Goal: Information Seeking & Learning: Learn about a topic

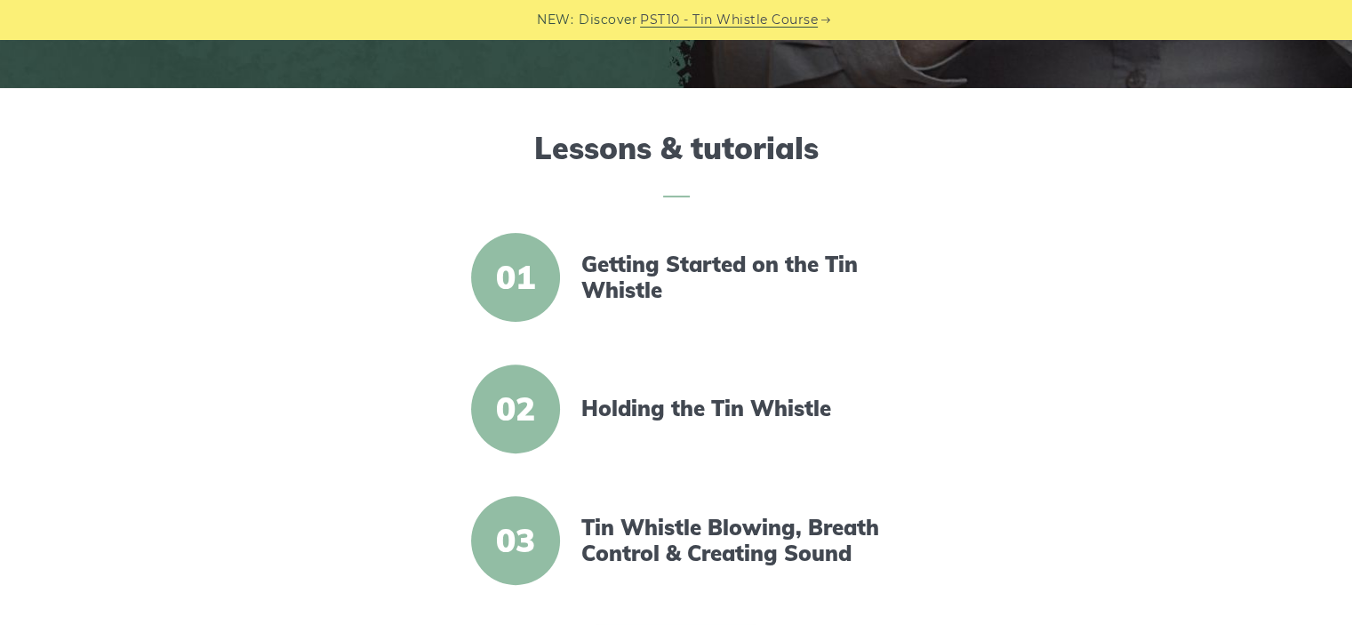
scroll to position [642, 0]
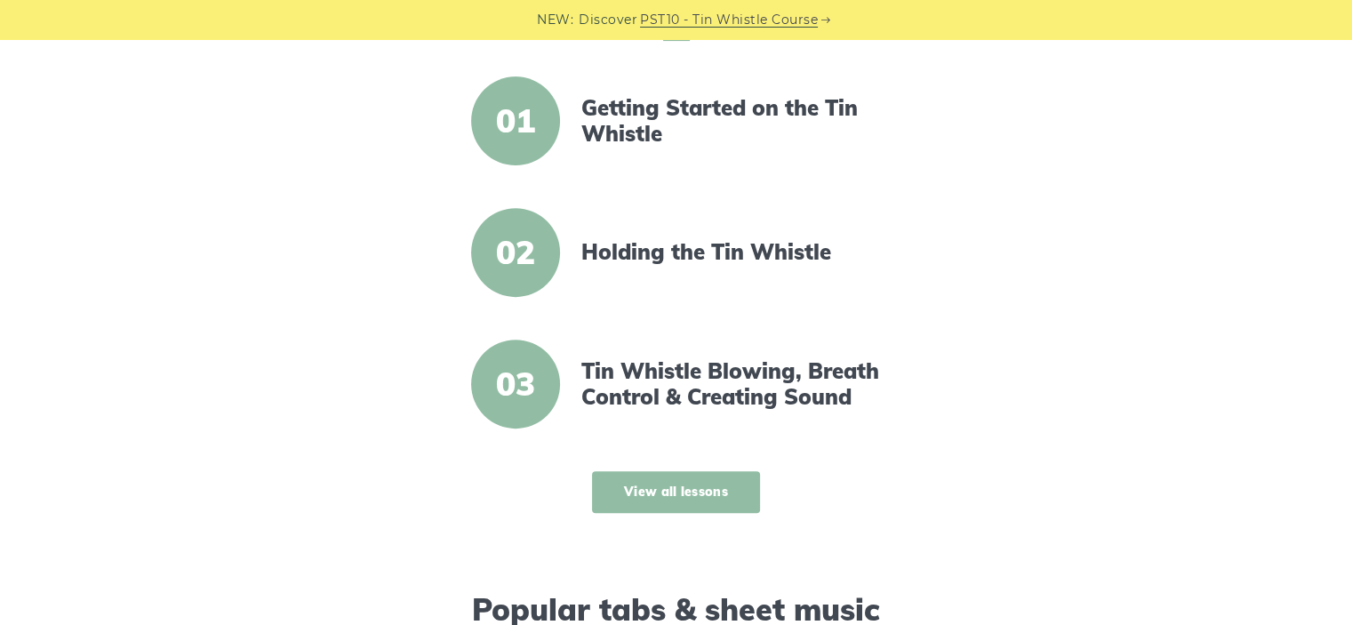
click at [670, 502] on link "View all lessons" at bounding box center [676, 492] width 168 height 42
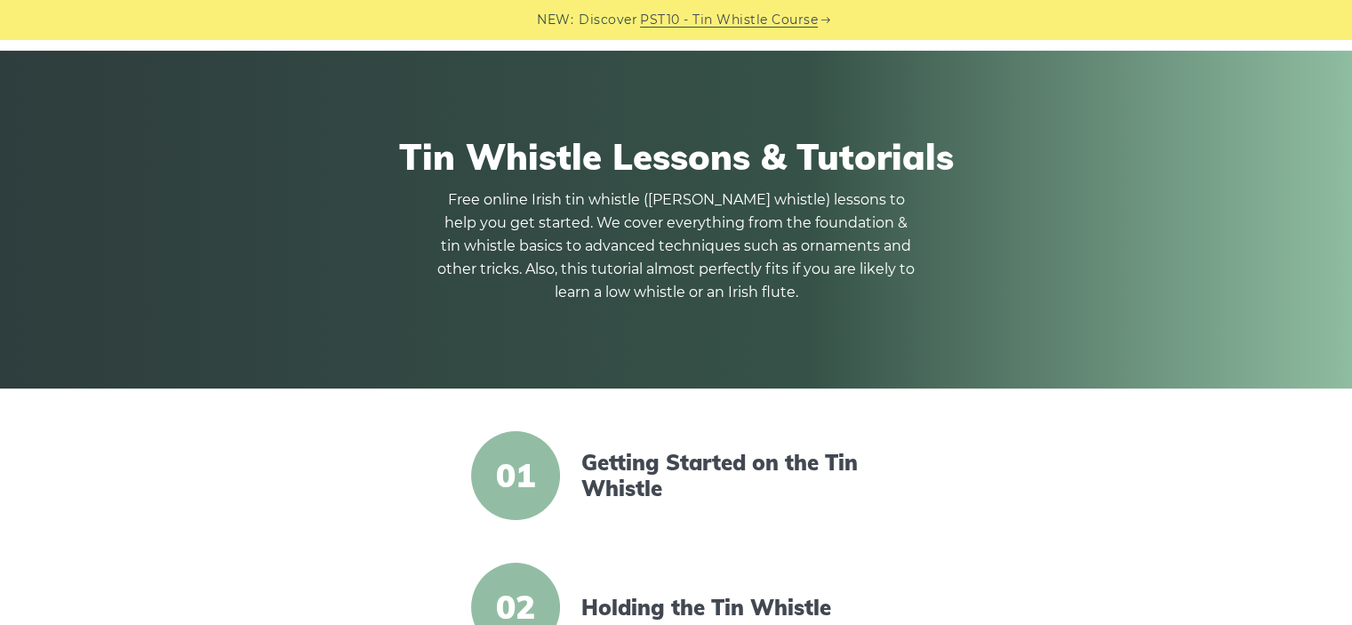
scroll to position [224, 0]
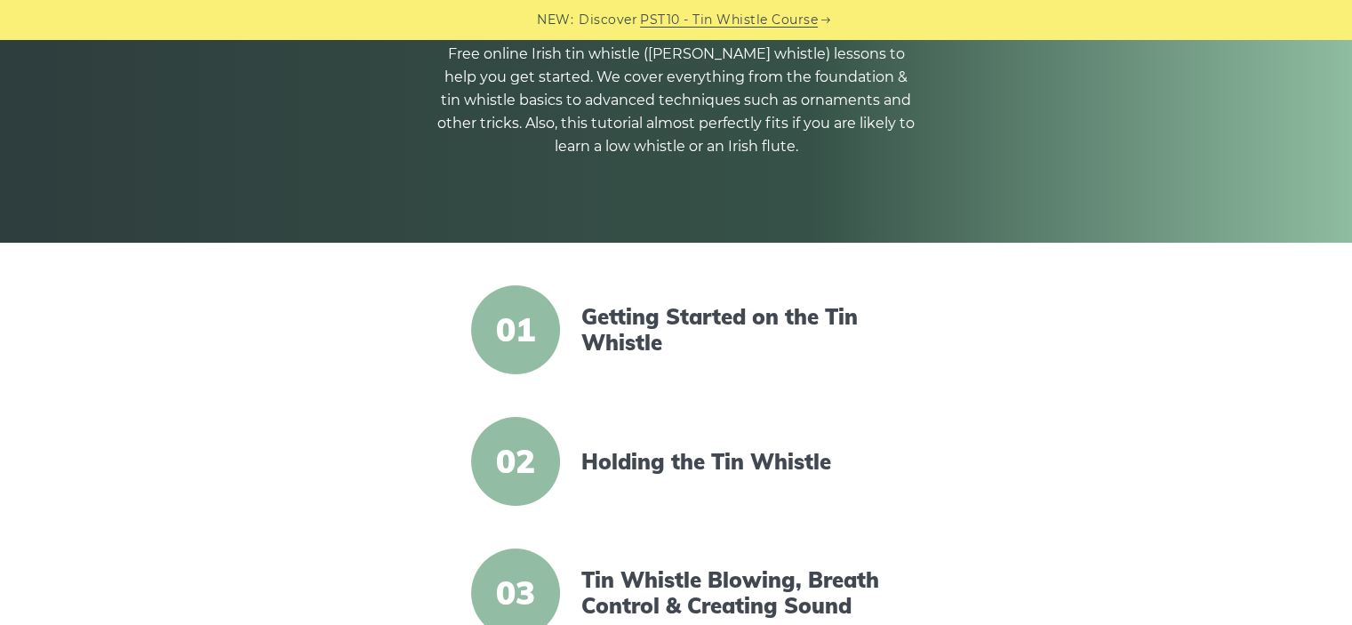
click at [526, 335] on span "01" at bounding box center [515, 329] width 89 height 89
click at [661, 309] on link "Getting Started on the Tin Whistle" at bounding box center [734, 330] width 306 height 52
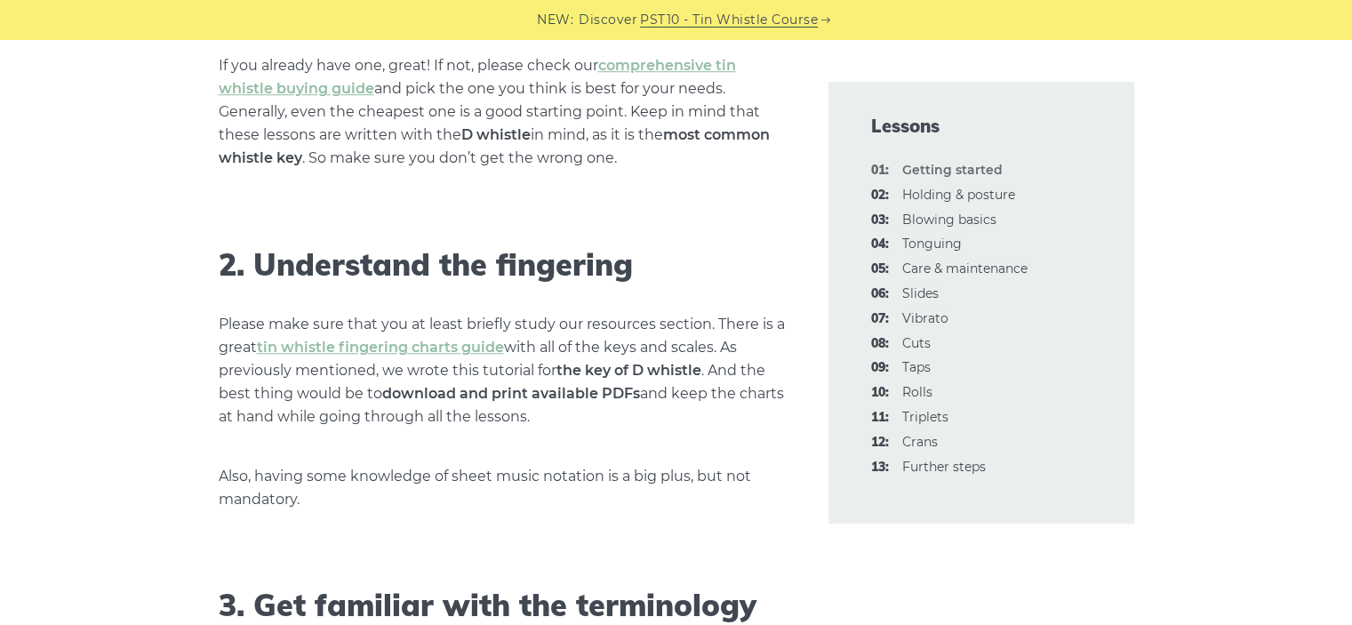
scroll to position [1289, 0]
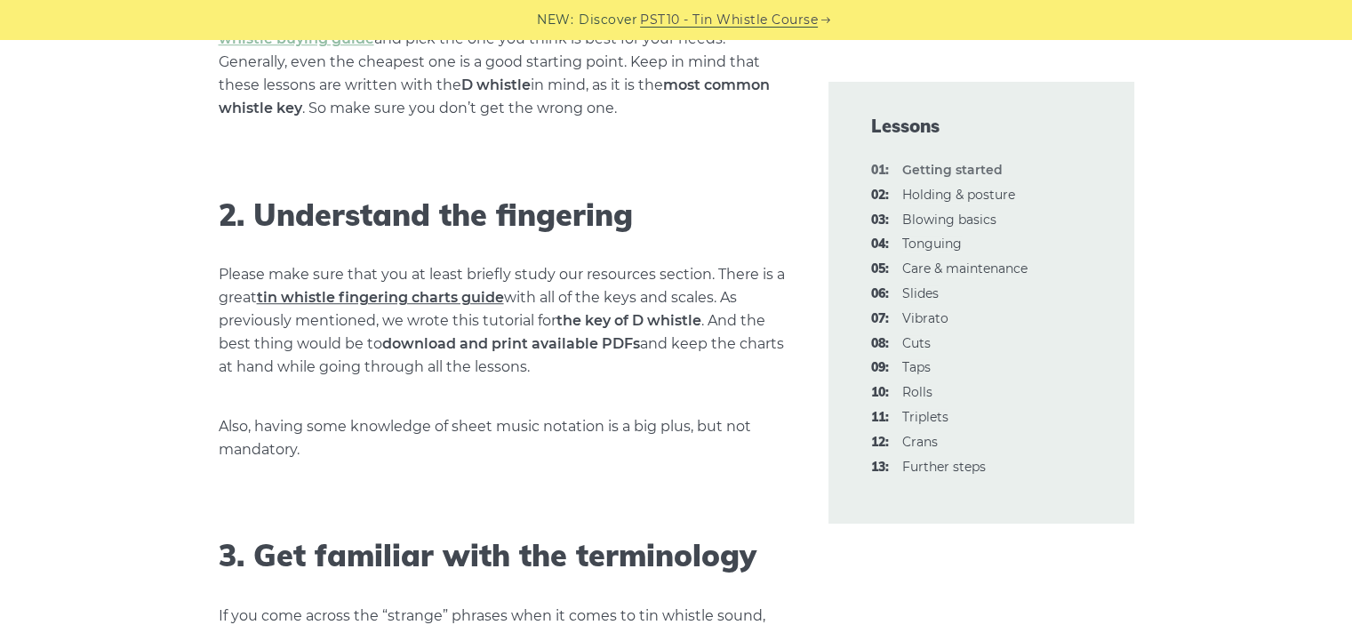
click at [441, 297] on link "tin whistle fingering charts guide" at bounding box center [380, 297] width 247 height 17
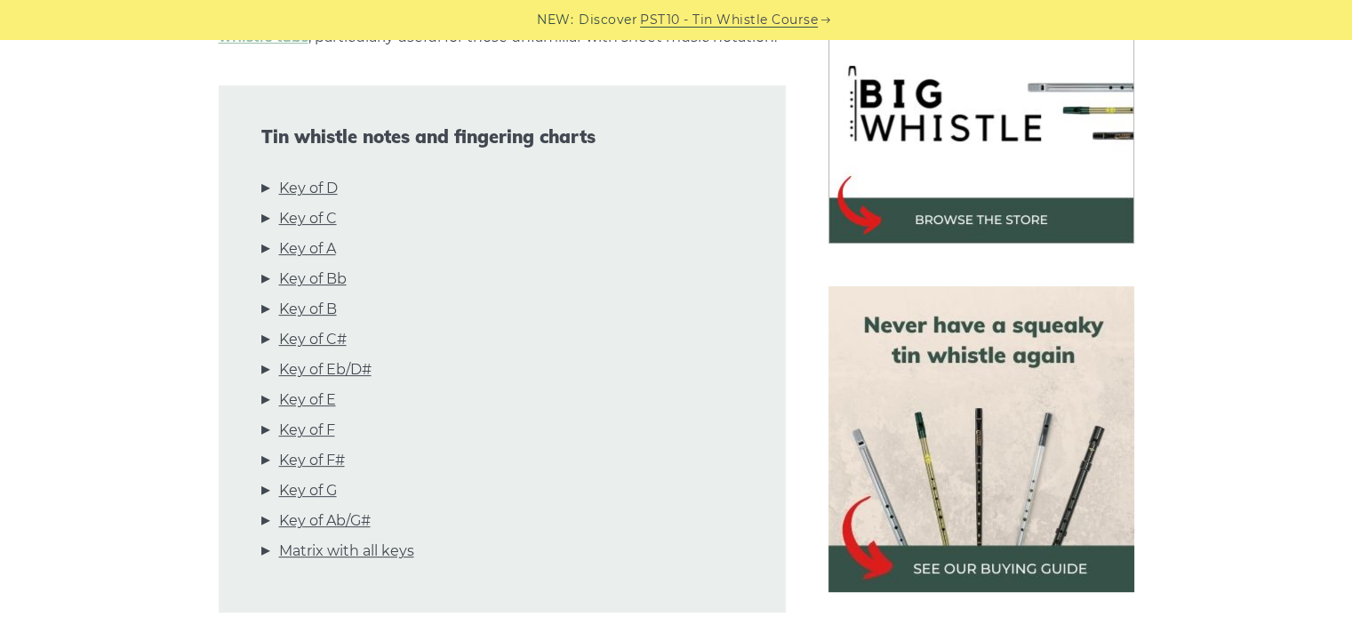
scroll to position [571, 0]
click at [317, 188] on link "Key of D" at bounding box center [308, 189] width 59 height 23
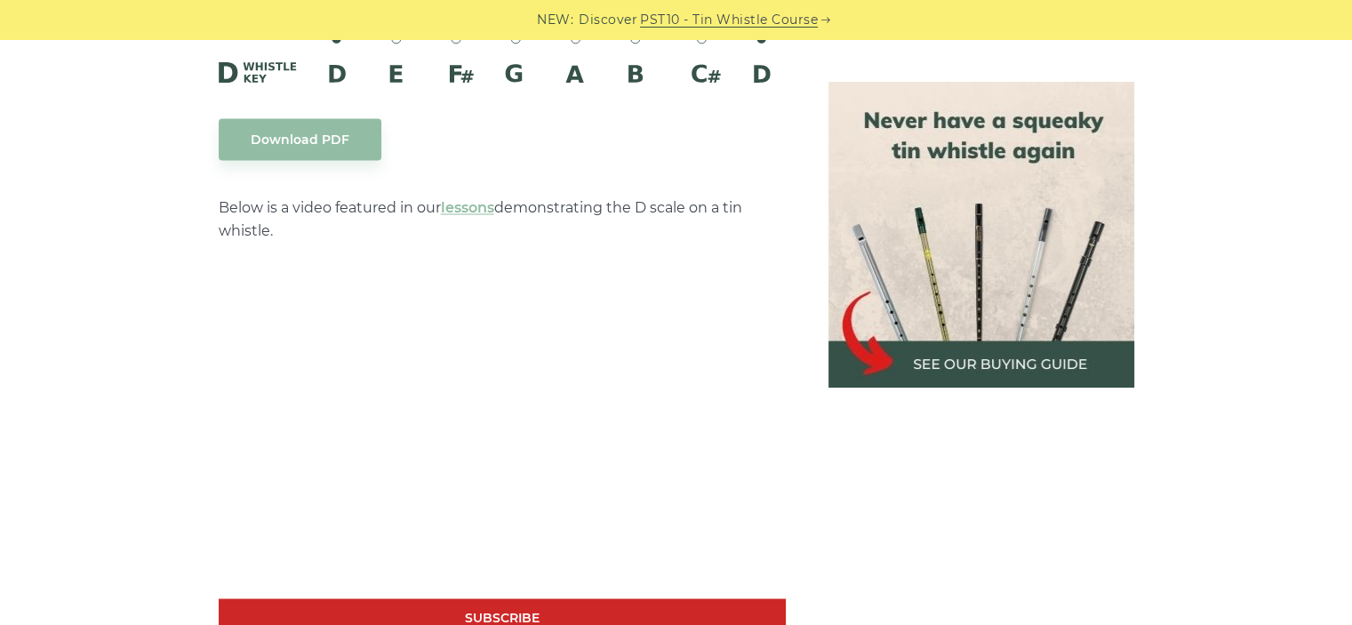
scroll to position [3116, 0]
